Goal: Task Accomplishment & Management: Use online tool/utility

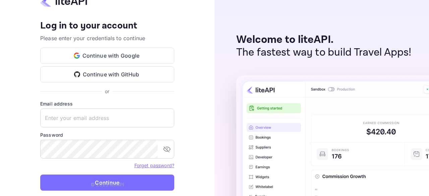
type input "zen.abddin@tbo.com"
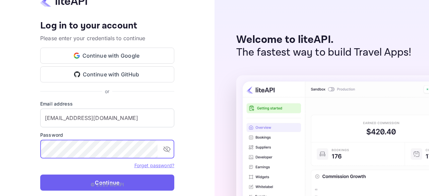
click at [137, 181] on button "Continue" at bounding box center [107, 183] width 134 height 16
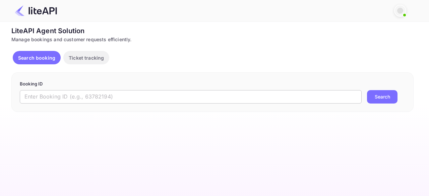
click at [78, 99] on input "text" at bounding box center [191, 96] width 342 height 13
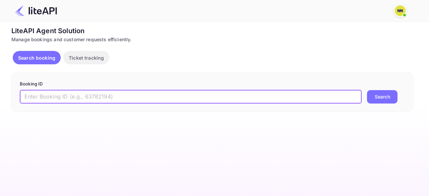
paste input "8291663"
type input "8291663"
click at [367, 90] on button "Search" at bounding box center [382, 96] width 31 height 13
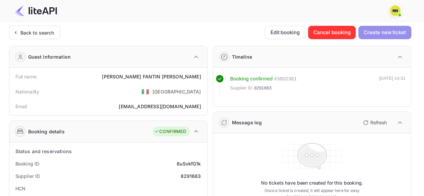
click at [399, 33] on button "Create new ticket" at bounding box center [385, 32] width 53 height 13
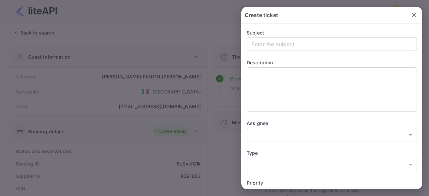
click at [330, 49] on input "text" at bounding box center [332, 44] width 170 height 13
click at [411, 15] on icon "button" at bounding box center [414, 15] width 7 height 7
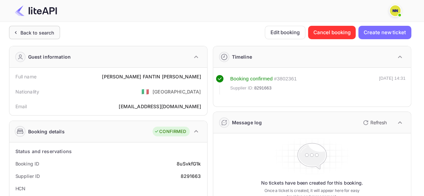
click at [30, 35] on div "Back to search" at bounding box center [37, 32] width 34 height 7
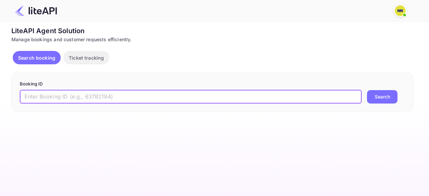
click at [130, 98] on input "text" at bounding box center [191, 96] width 342 height 13
paste input "6302XE"
type input "6302XE"
drag, startPoint x: 54, startPoint y: 97, endPoint x: 0, endPoint y: 92, distance: 53.9
click at [0, 92] on div "Unsaved Changes Ticket Affiliate URL [URL][DOMAIN_NAME] Business partner name N…" at bounding box center [210, 67] width 421 height 90
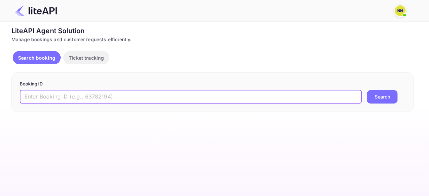
paste input "8768077"
type input "8768077"
click at [367, 90] on button "Search" at bounding box center [382, 96] width 31 height 13
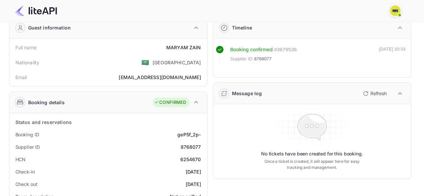
scroll to position [67, 0]
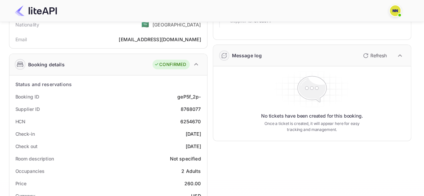
click at [192, 119] on div "6254670" at bounding box center [190, 121] width 21 height 7
copy div "6254670"
